Goal: Find specific page/section: Find specific page/section

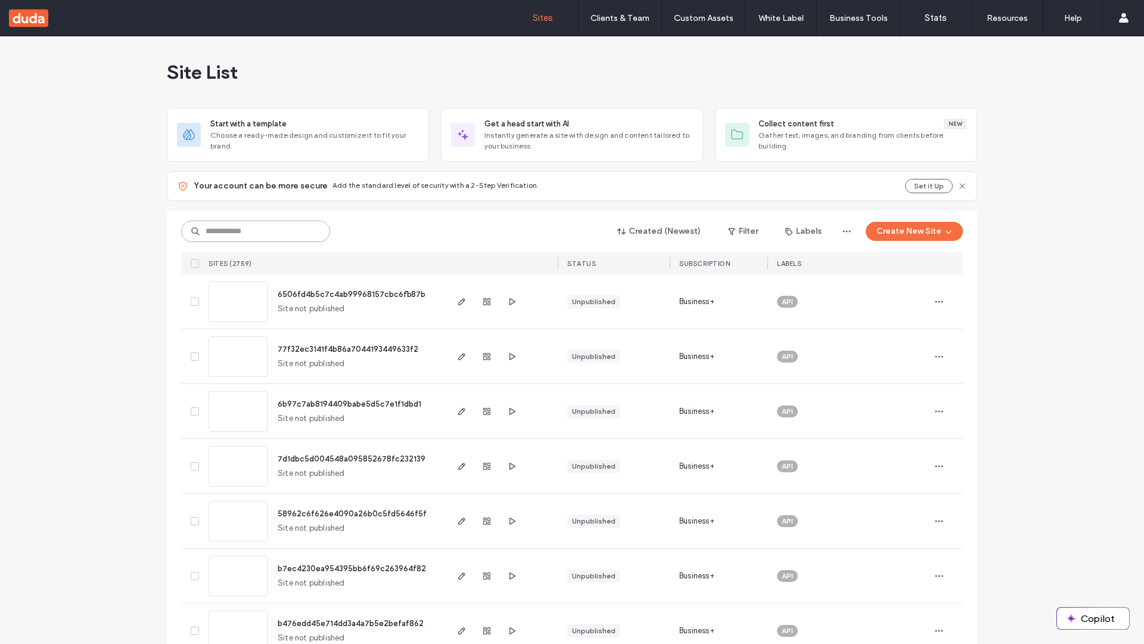
click at [256, 231] on input at bounding box center [255, 231] width 149 height 21
type input "**********"
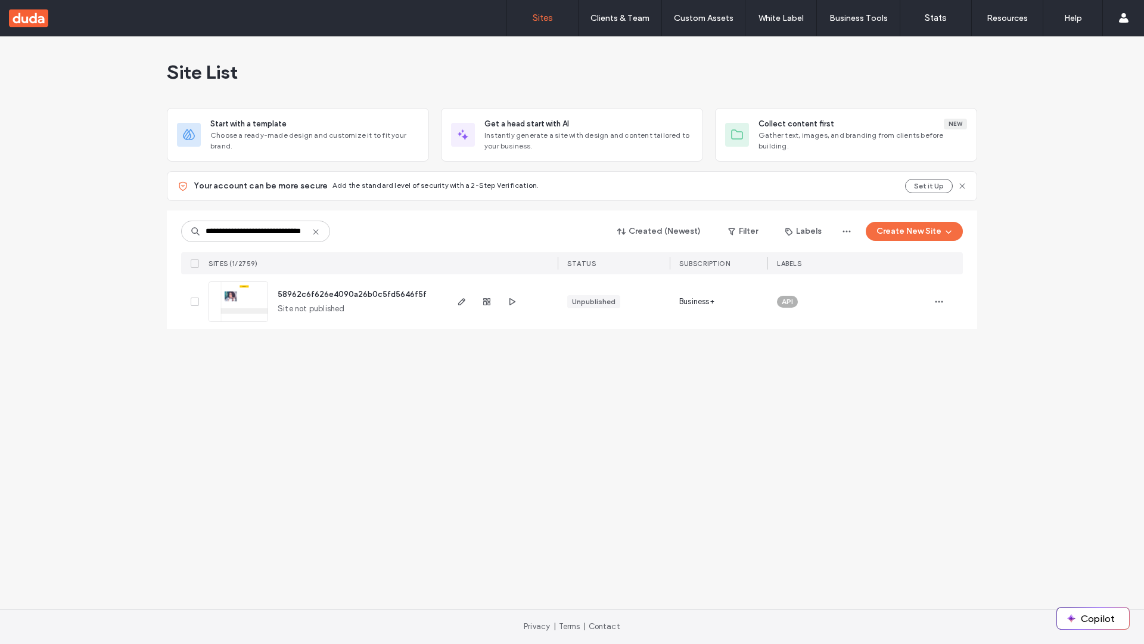
click at [353, 294] on span "58962c6f626e4090a26b0c5fd5646f5f" at bounding box center [352, 294] width 149 height 9
